Goal: Task Accomplishment & Management: Manage account settings

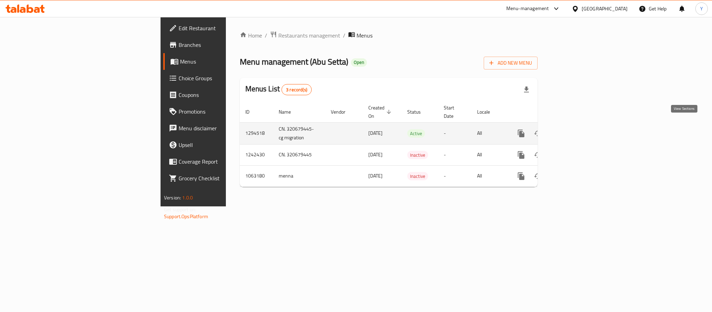
click at [579, 125] on link "enhanced table" at bounding box center [571, 133] width 17 height 17
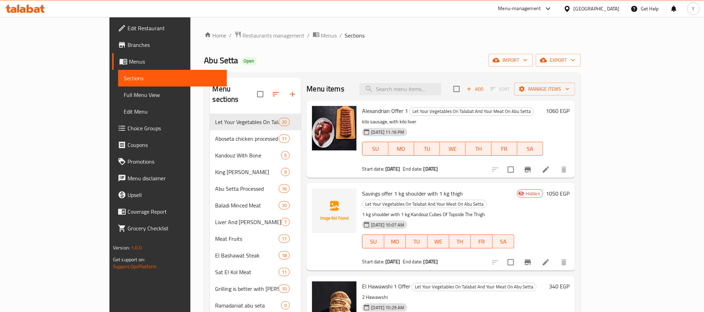
click at [555, 256] on li at bounding box center [545, 262] width 19 height 13
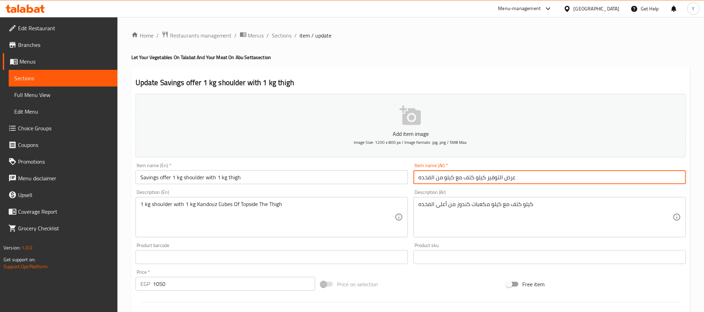
click at [468, 182] on input "عرض التوفير كيلو كتف مع كيلو من الفخده" at bounding box center [549, 177] width 272 height 14
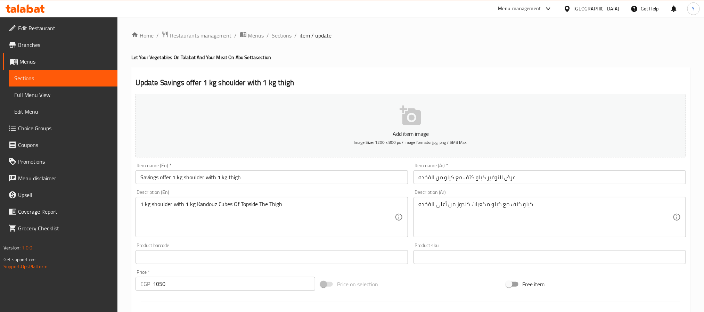
click at [281, 36] on span "Sections" at bounding box center [282, 35] width 20 height 8
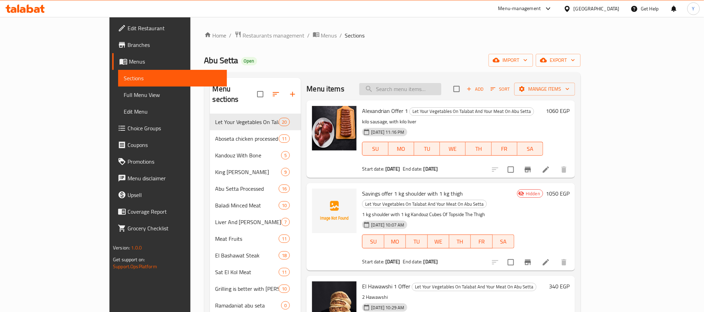
click at [441, 86] on input "search" at bounding box center [400, 89] width 82 height 12
paste input "1000 Offer"
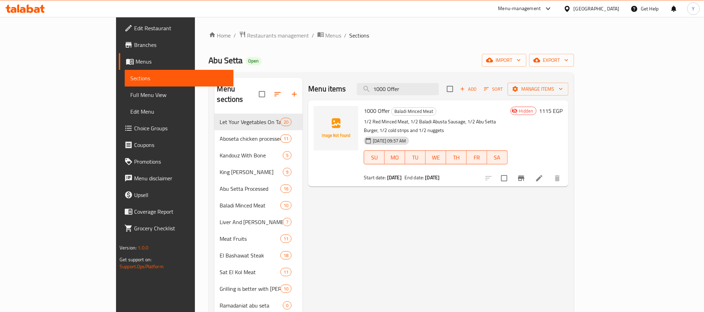
type input "1000 Offer"
click at [543, 174] on icon at bounding box center [539, 178] width 8 height 8
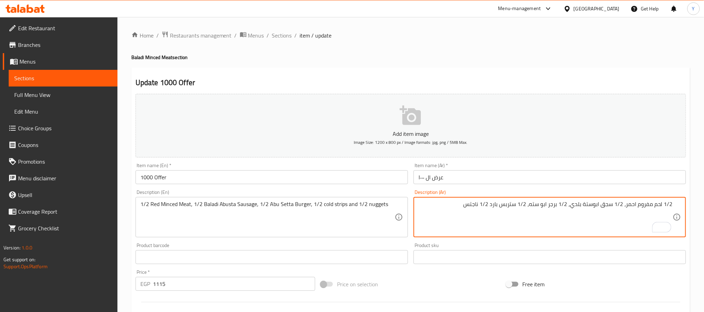
click at [295, 33] on li "/" at bounding box center [296, 35] width 2 height 8
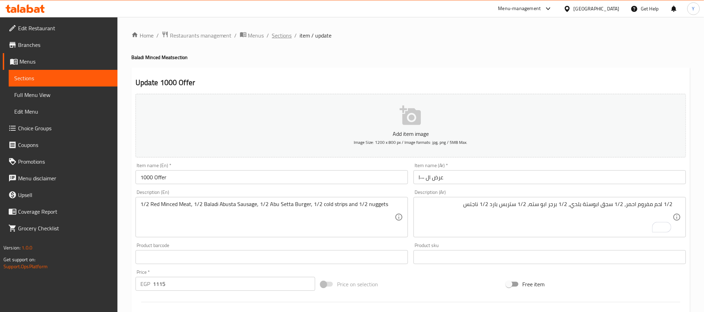
click at [291, 34] on span "Sections" at bounding box center [282, 35] width 20 height 8
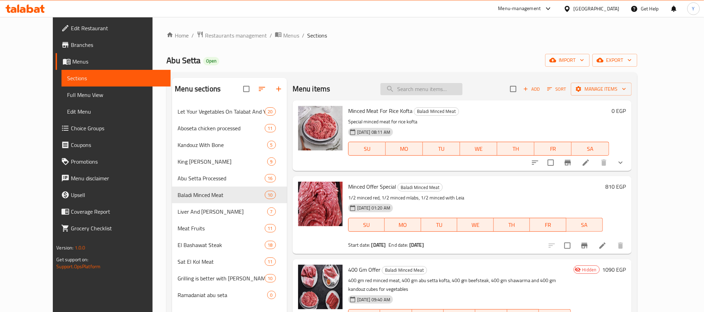
click at [440, 91] on input "search" at bounding box center [421, 89] width 82 height 12
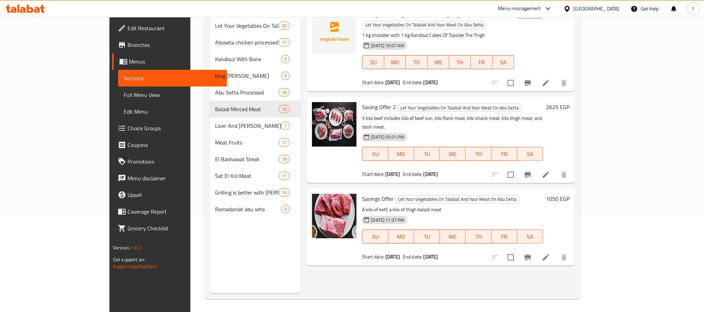
scroll to position [97, 0]
click at [362, 192] on span "Savings Offer" at bounding box center [378, 197] width 32 height 10
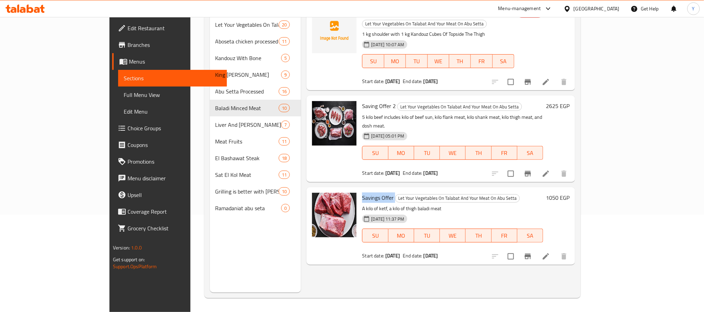
click at [362, 192] on span "Savings Offer" at bounding box center [378, 197] width 32 height 10
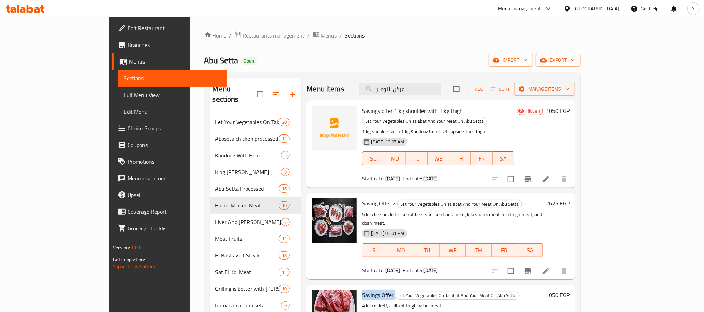
scroll to position [52, 0]
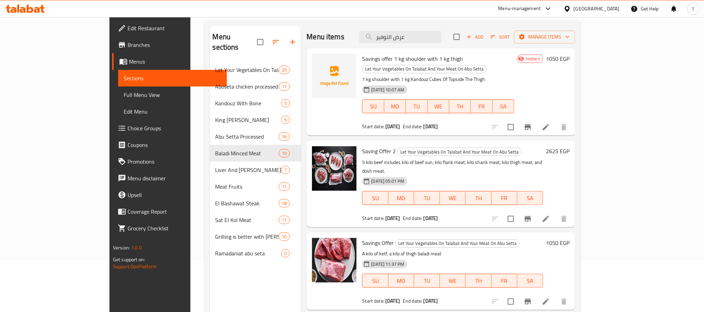
click at [466, 51] on div "Savings offer 1 kg shoulder with 1 kg thigh Let Your Vegetables On Talabat And …" at bounding box center [438, 92] width 158 height 82
click at [471, 29] on div "Menu items عرض التوفير Add Sort Manage items" at bounding box center [440, 37] width 269 height 23
click at [441, 36] on input "عرض التوفير" at bounding box center [400, 37] width 82 height 12
paste input "1 kg shoulder with 1 kg thigh"
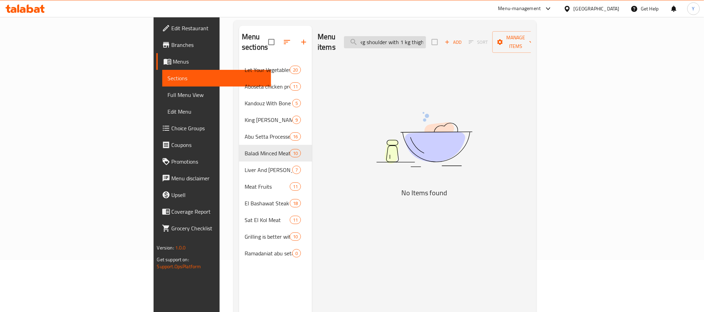
scroll to position [0, 5]
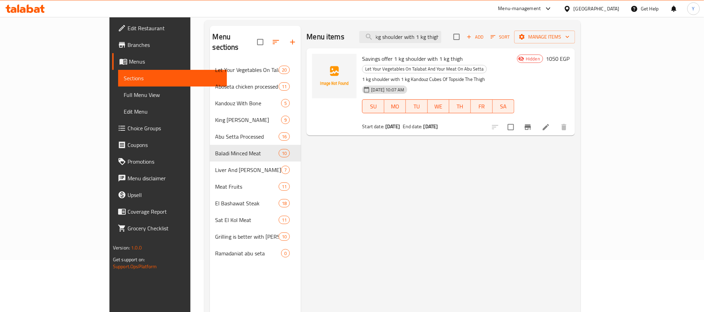
type input "1 kg shoulder with 1 kg thigh"
click at [555, 121] on li at bounding box center [545, 127] width 19 height 13
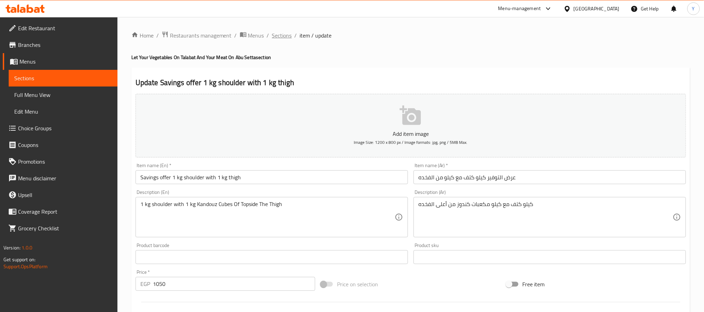
click at [278, 35] on span "Sections" at bounding box center [282, 35] width 20 height 8
